Goal: Task Accomplishment & Management: Manage account settings

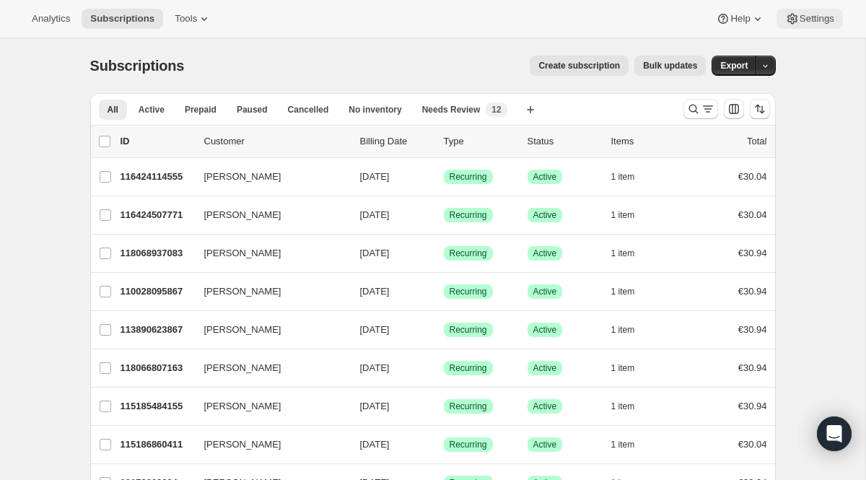
click at [825, 27] on button "Settings" at bounding box center [810, 19] width 66 height 20
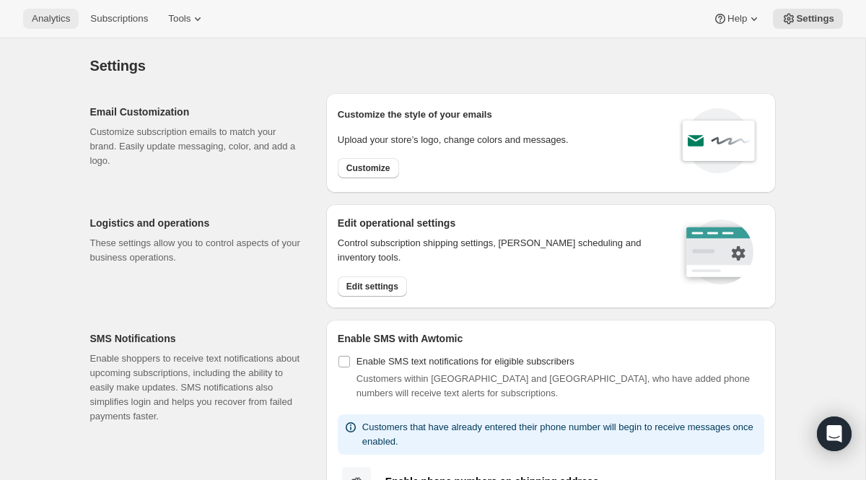
click at [53, 14] on span "Analytics" at bounding box center [51, 19] width 38 height 12
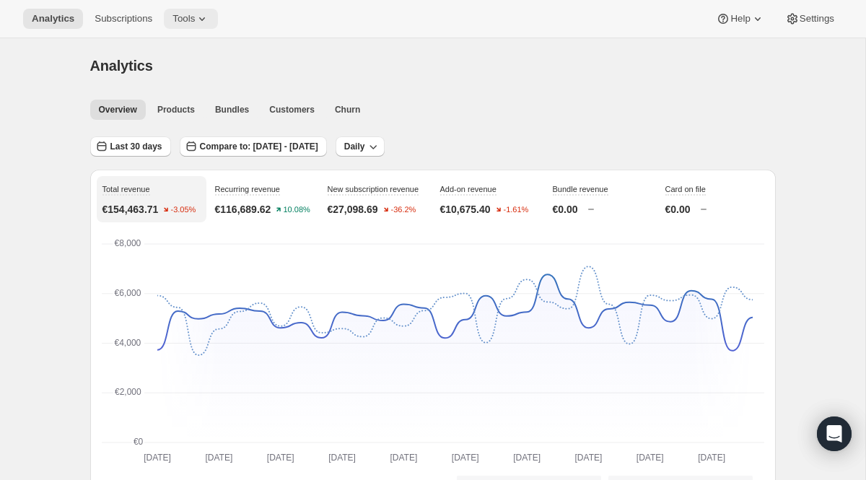
click at [195, 20] on span "Tools" at bounding box center [184, 19] width 22 height 12
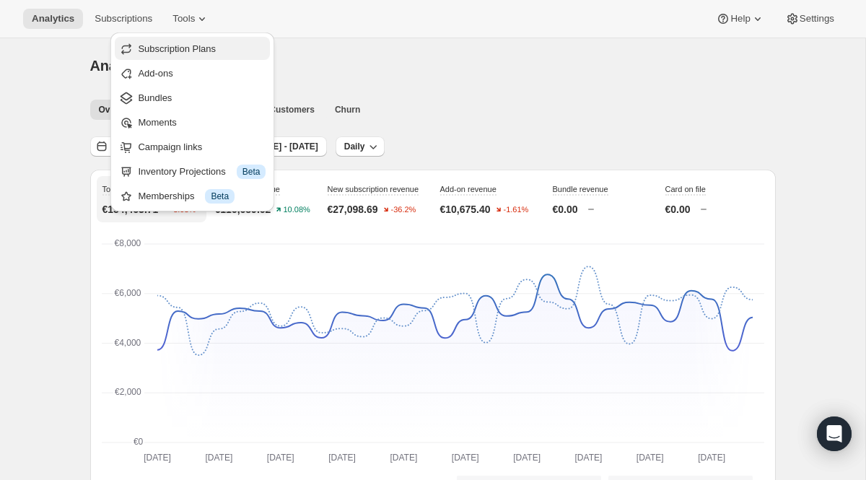
click at [225, 42] on span "Subscription Plans" at bounding box center [202, 49] width 128 height 14
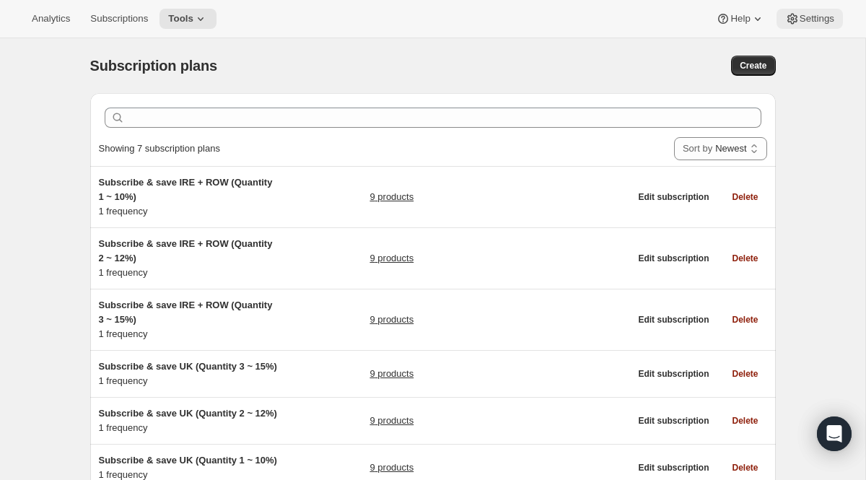
click at [814, 17] on span "Settings" at bounding box center [817, 19] width 35 height 12
